Goal: Navigation & Orientation: Find specific page/section

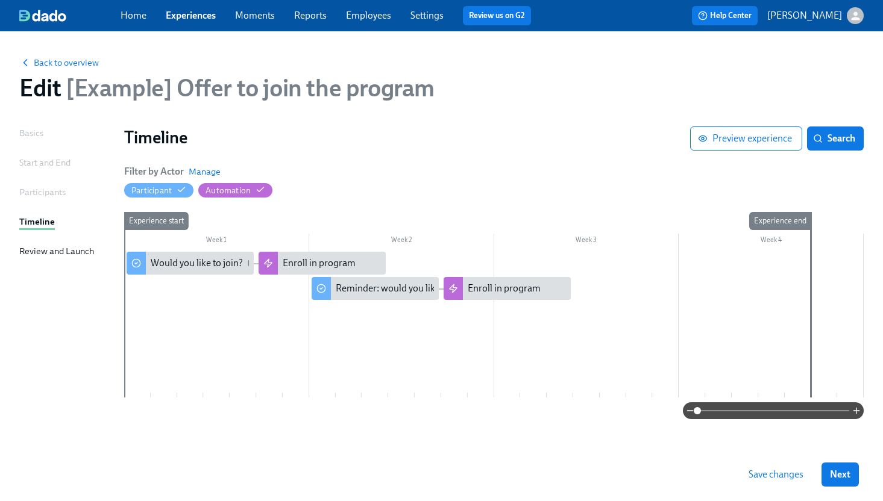
click at [183, 13] on link "Experiences" at bounding box center [191, 15] width 50 height 11
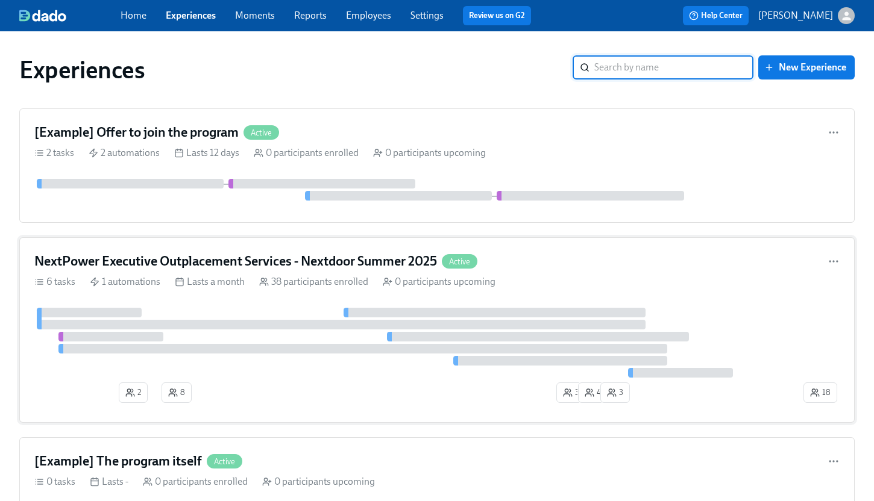
click at [160, 270] on h4 "NextPower Executive Outplacement Services - Nextdoor Summer 2025" at bounding box center [235, 262] width 403 height 18
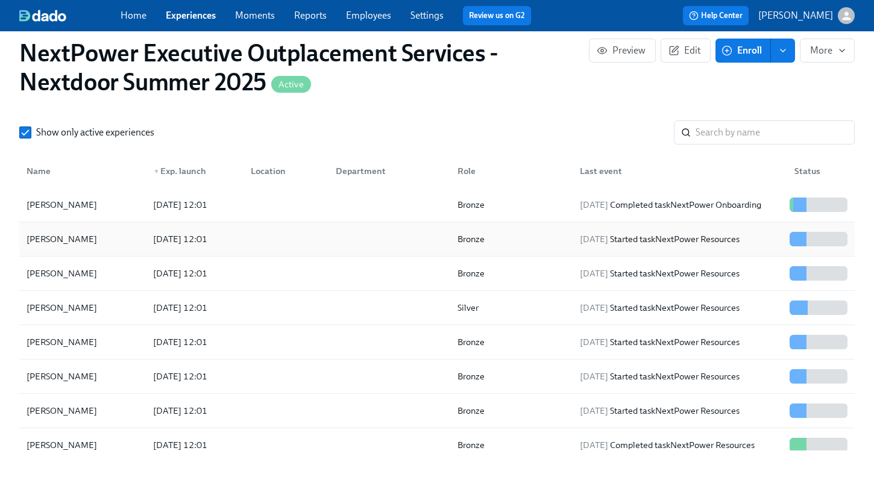
scroll to position [1064, 0]
click at [182, 13] on link "Experiences" at bounding box center [191, 15] width 50 height 11
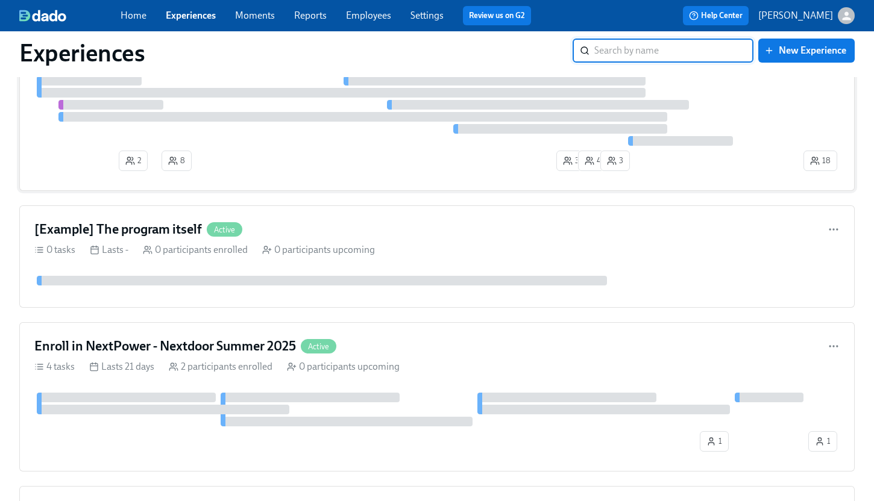
scroll to position [237, 0]
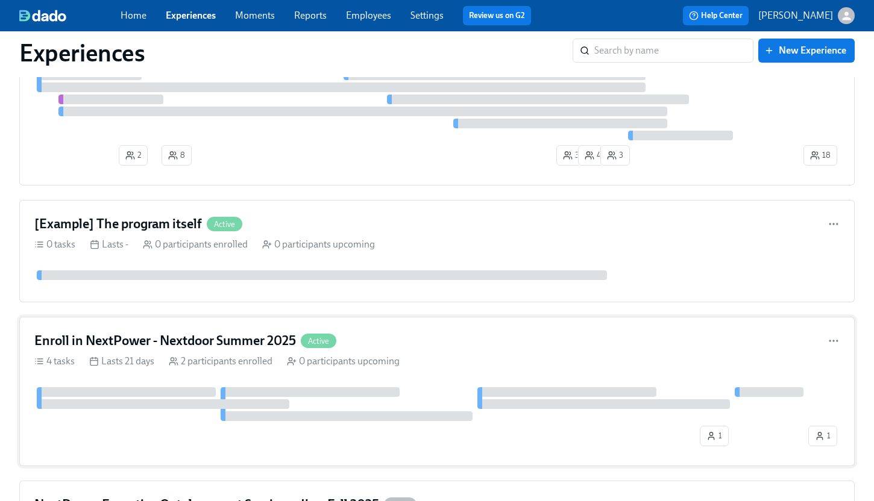
click at [166, 337] on h4 "Enroll in NextPower - Nextdoor Summer 2025" at bounding box center [165, 341] width 262 height 18
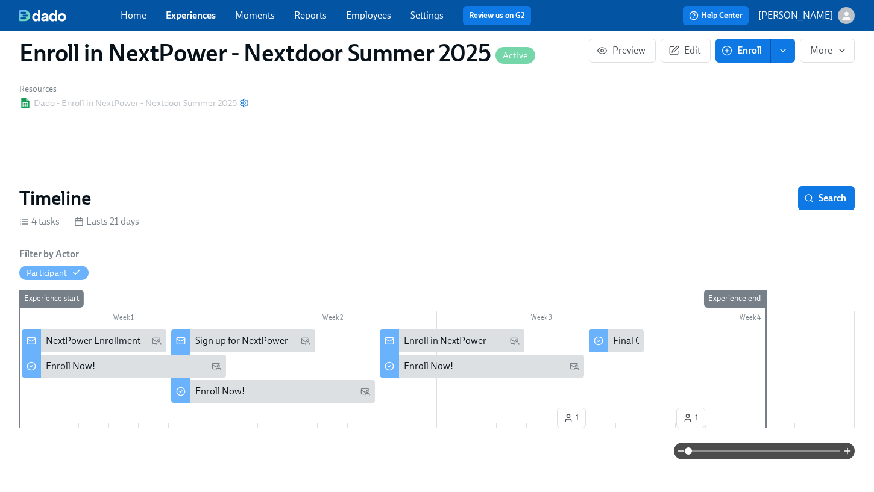
scroll to position [54, 0]
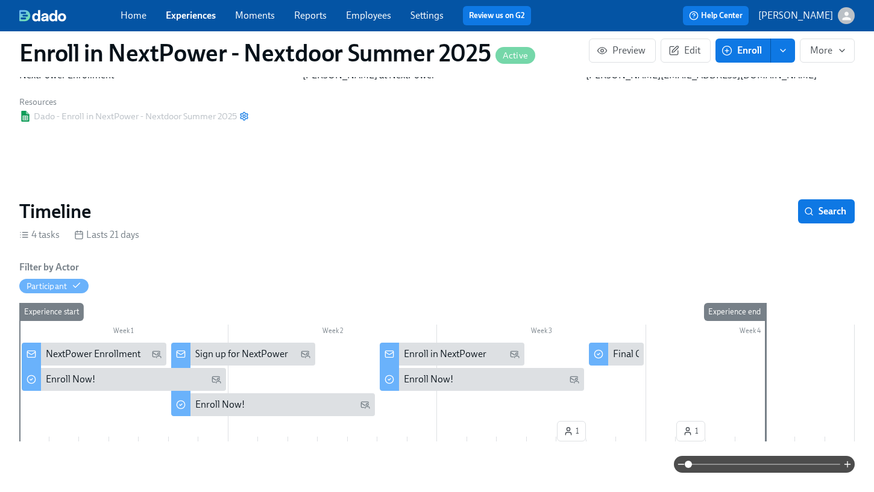
click at [166, 337] on div "Week 1" at bounding box center [123, 333] width 209 height 16
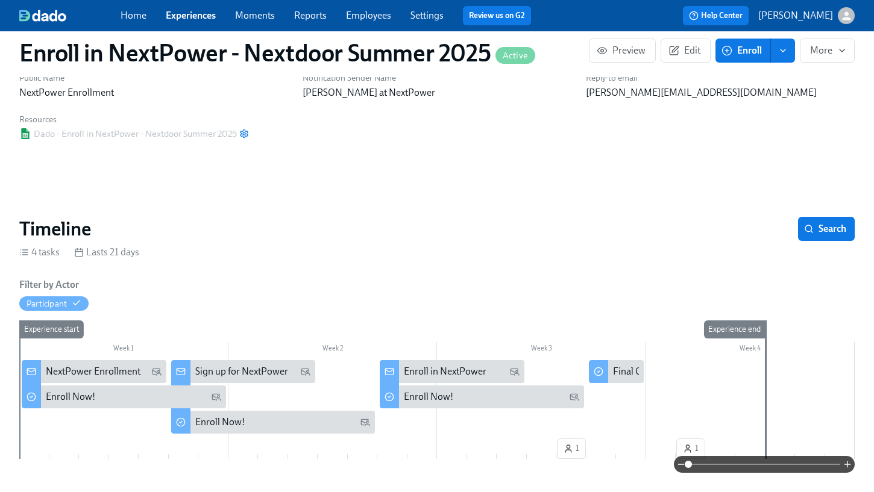
scroll to position [36, 0]
click at [180, 17] on link "Experiences" at bounding box center [191, 15] width 50 height 11
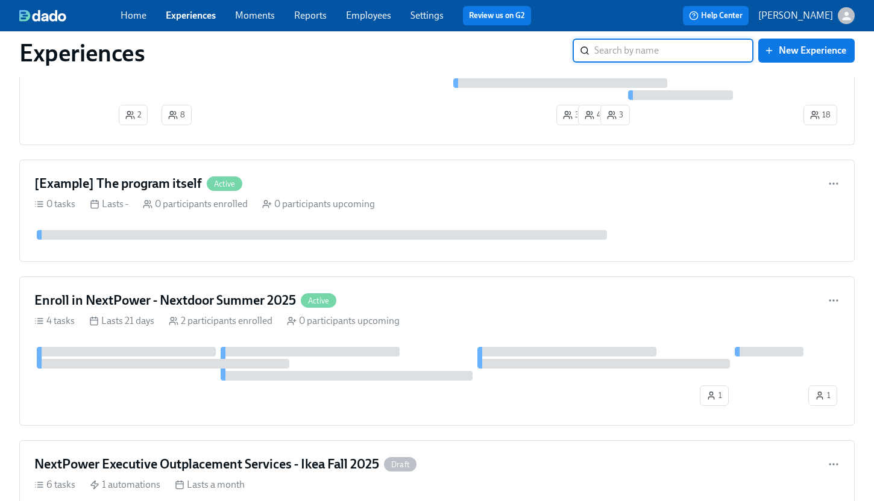
scroll to position [275, 0]
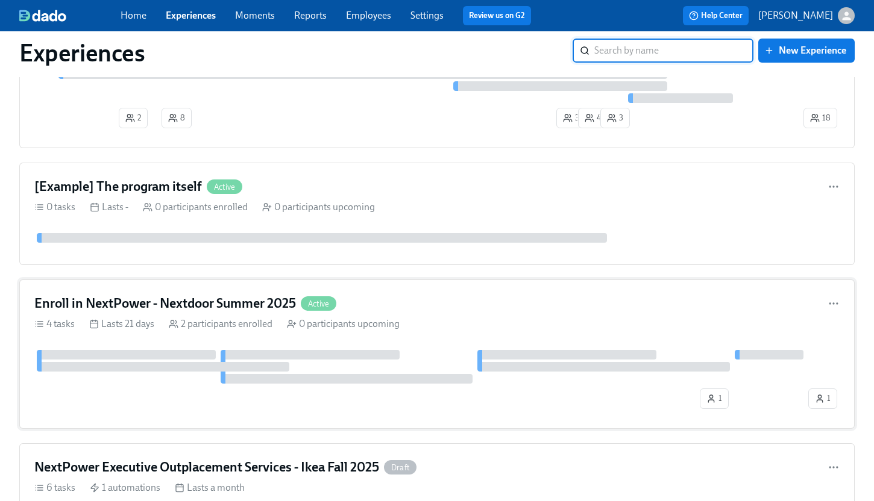
click at [194, 285] on div "Enroll in NextPower - Nextdoor Summer 2025 Active 4 tasks Lasts 21 days 2 parti…" at bounding box center [436, 354] width 835 height 149
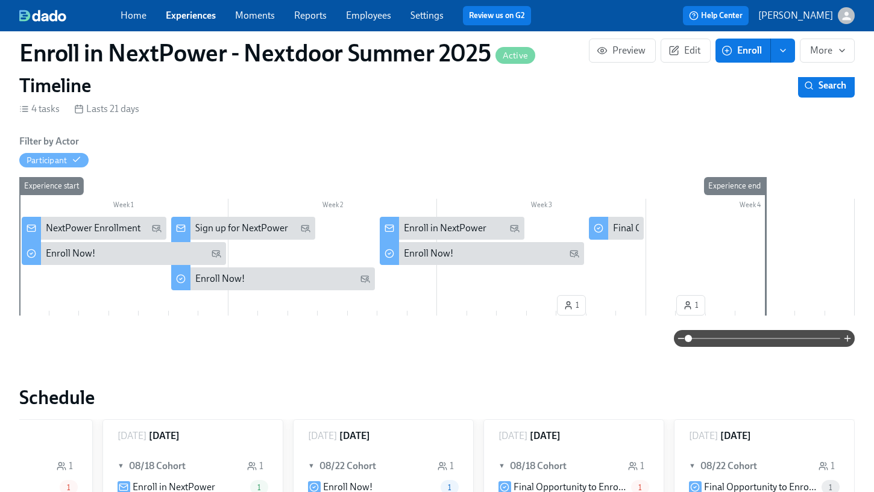
scroll to position [175, 0]
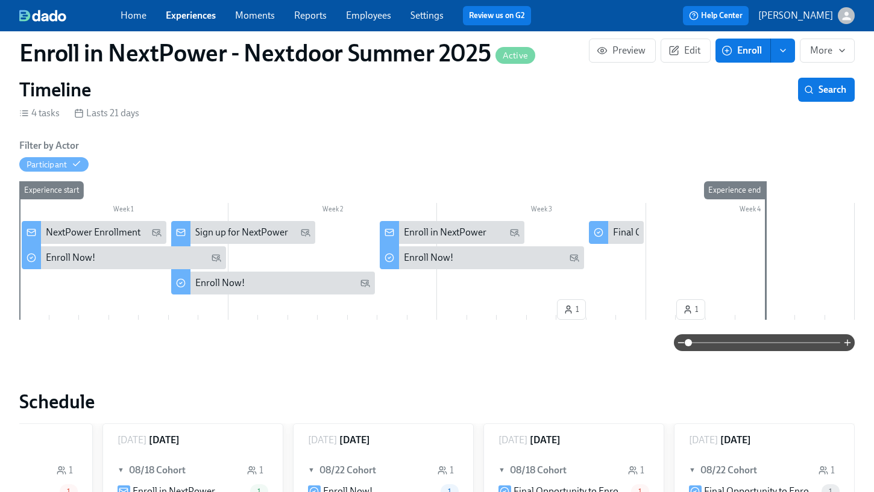
click at [180, 14] on link "Experiences" at bounding box center [191, 15] width 50 height 11
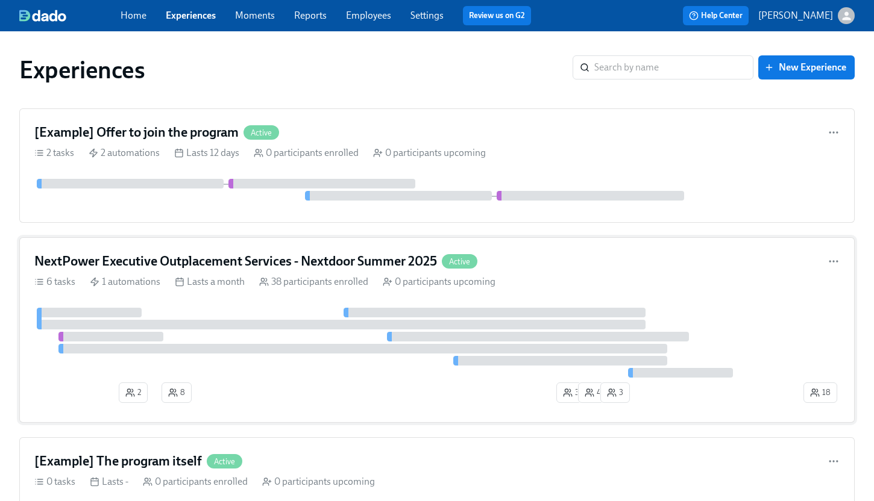
click at [192, 263] on h4 "NextPower Executive Outplacement Services - Nextdoor Summer 2025" at bounding box center [235, 262] width 403 height 18
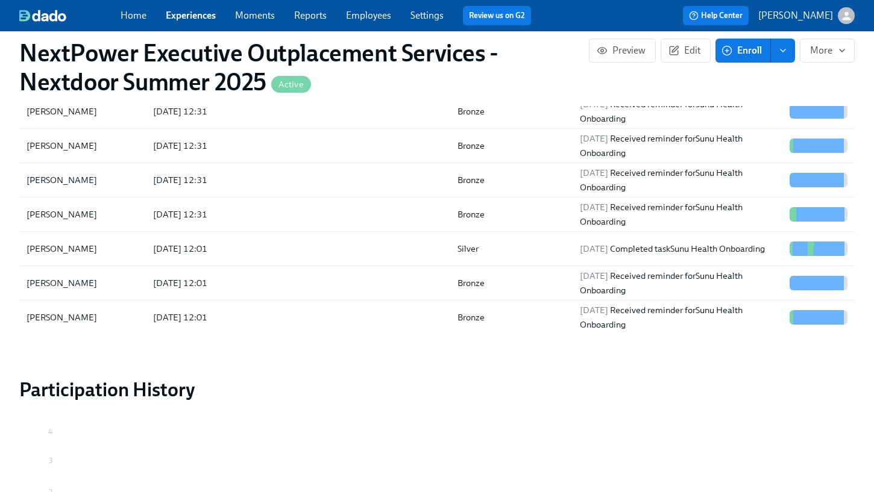
scroll to position [1183, 0]
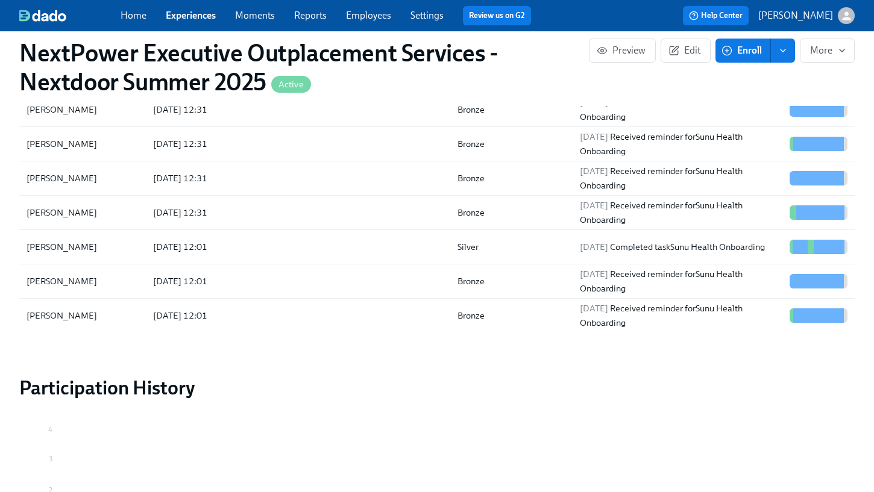
click at [420, 16] on link "Settings" at bounding box center [426, 15] width 33 height 11
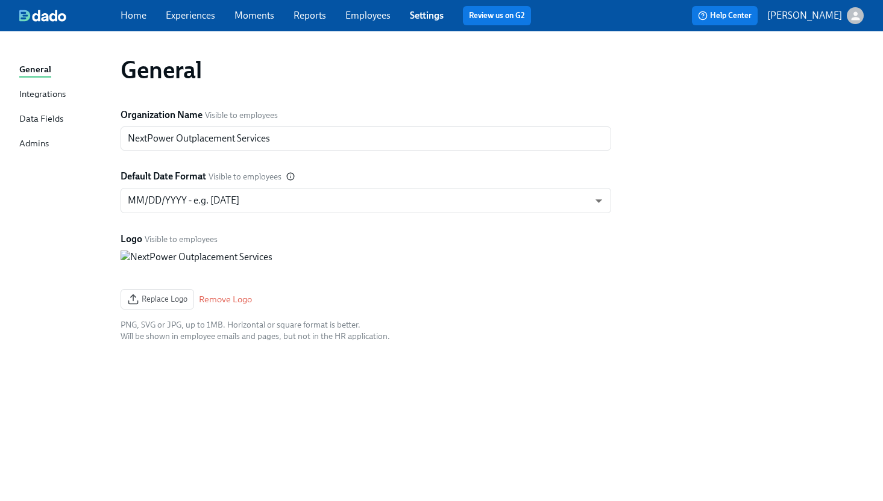
click at [195, 13] on link "Experiences" at bounding box center [190, 15] width 49 height 11
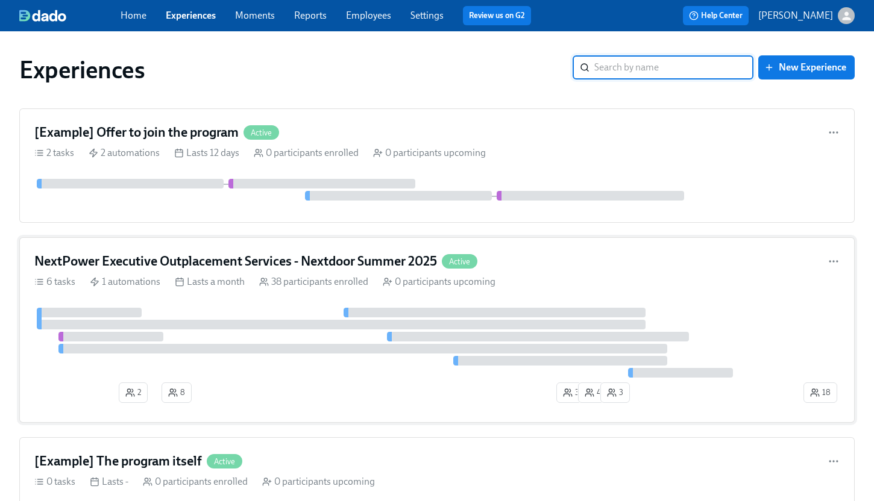
click at [624, 260] on div "NextPower Executive Outplacement Services - Nextdoor Summer 2025 Active" at bounding box center [436, 262] width 805 height 18
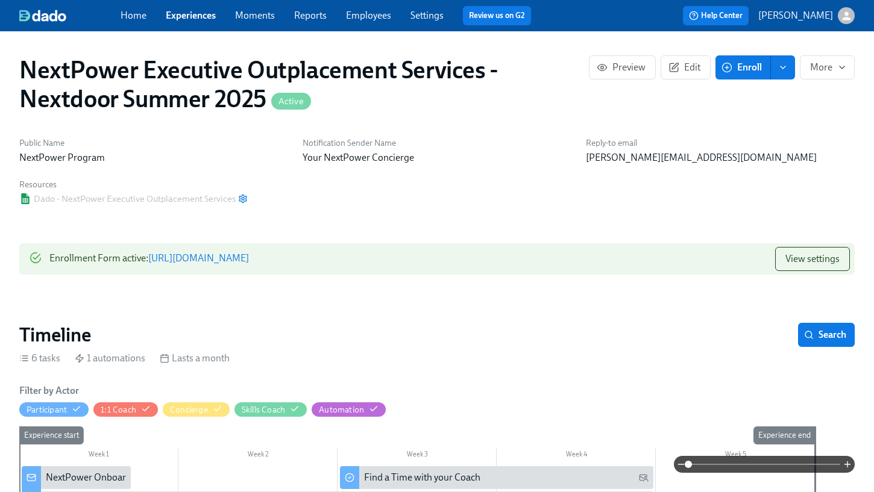
scroll to position [0, 3995]
click at [845, 69] on icon "button" at bounding box center [842, 68] width 10 height 10
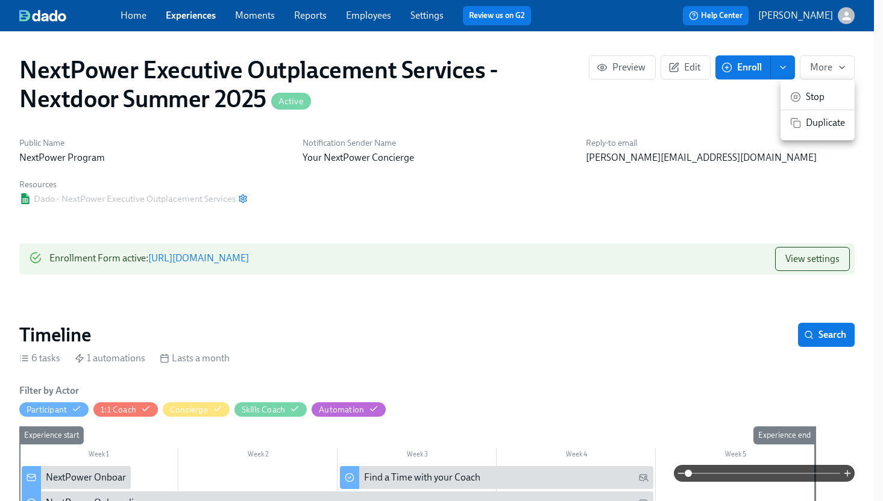
click at [659, 305] on div at bounding box center [441, 250] width 883 height 501
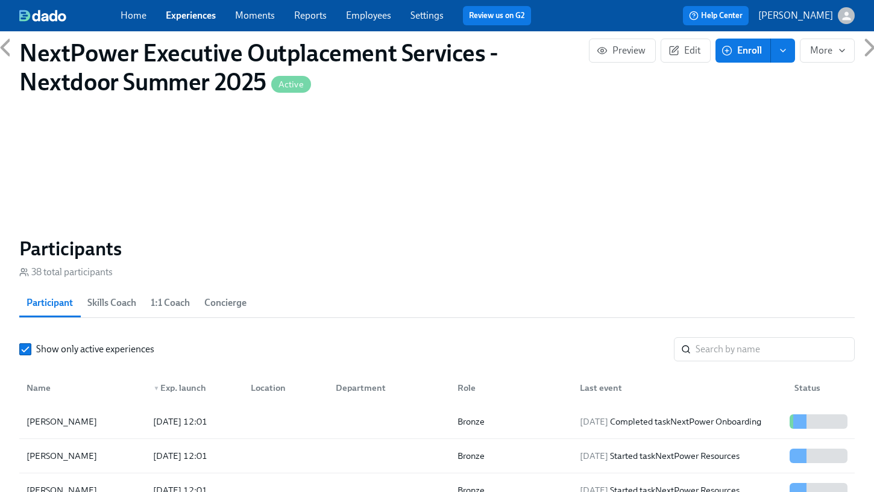
scroll to position [846, 0]
